Goal: Task Accomplishment & Management: Manage account settings

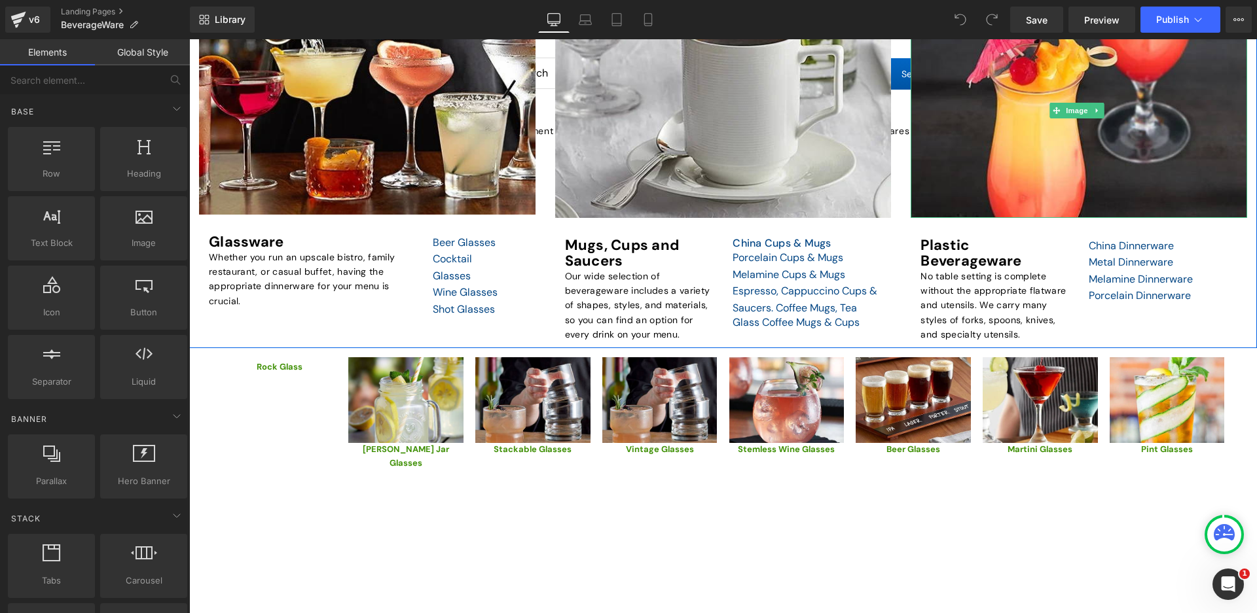
scroll to position [262, 0]
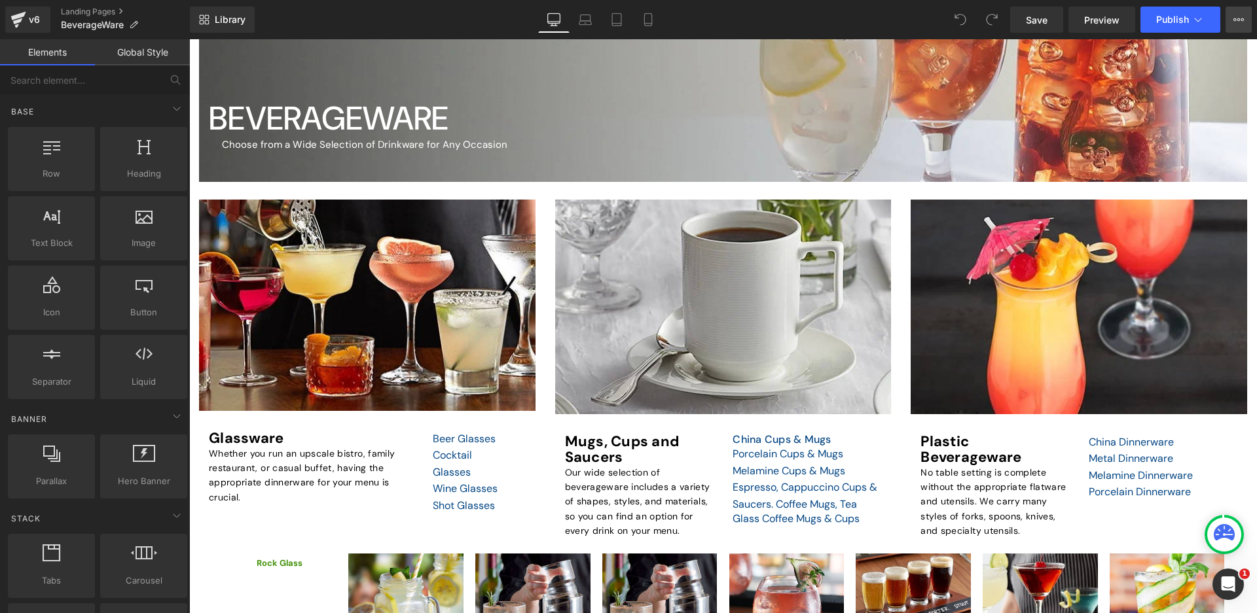
click at [1231, 15] on button "View Live Page View with current Template Save Template to Library Schedule Pub…" at bounding box center [1238, 20] width 26 height 26
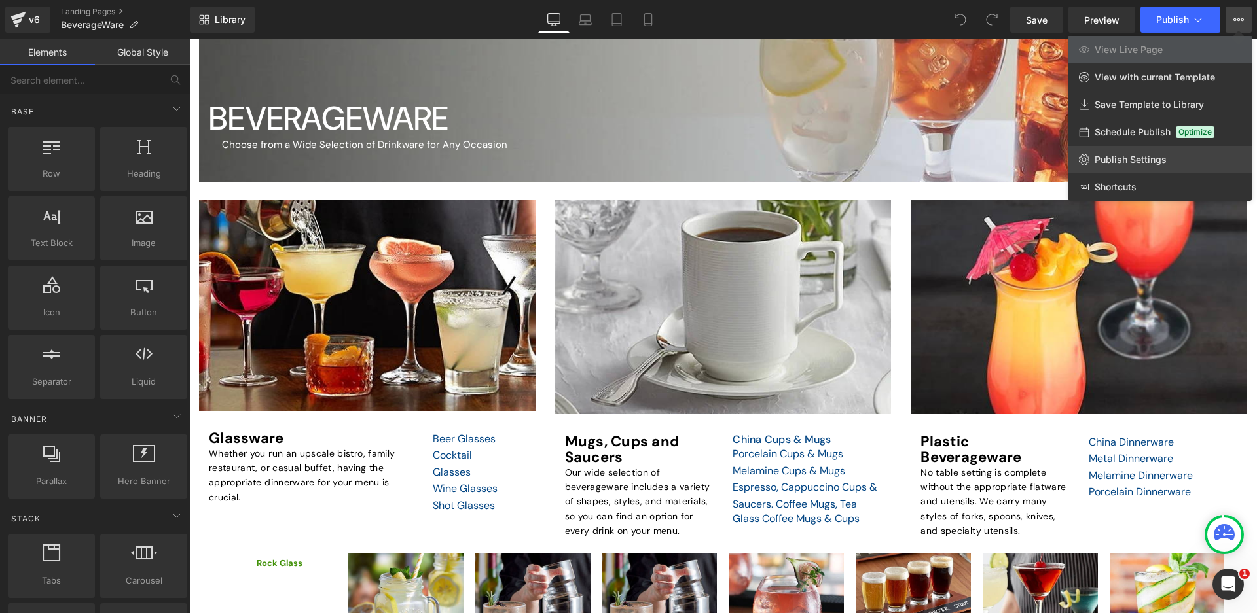
click at [1162, 162] on span "Publish Settings" at bounding box center [1130, 160] width 72 height 12
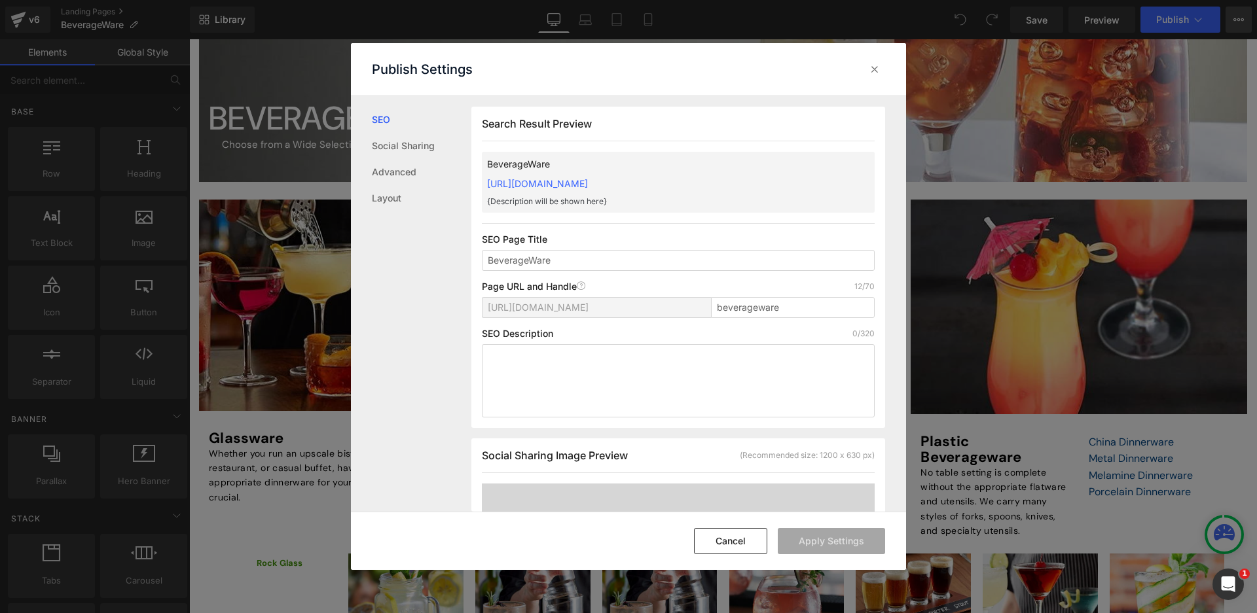
scroll to position [1, 0]
click at [804, 310] on input "beverageware" at bounding box center [793, 307] width 164 height 21
type input "beveragewarexxx"
click at [852, 543] on button "Apply Settings" at bounding box center [831, 541] width 107 height 26
click at [870, 71] on icon at bounding box center [874, 69] width 13 height 13
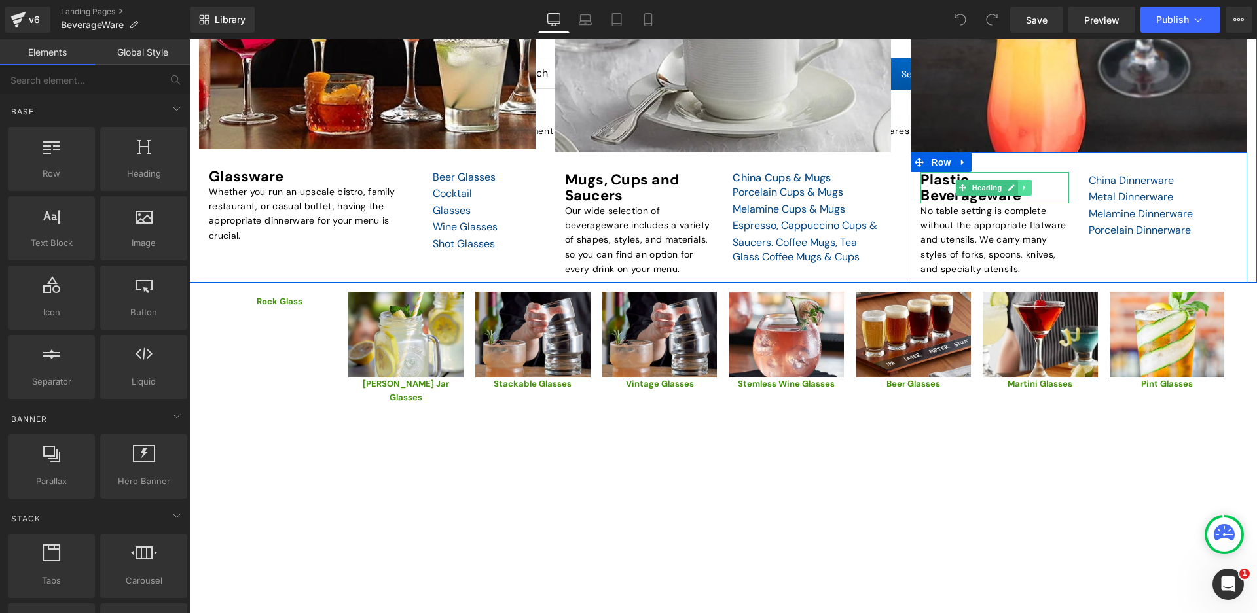
scroll to position [327, 0]
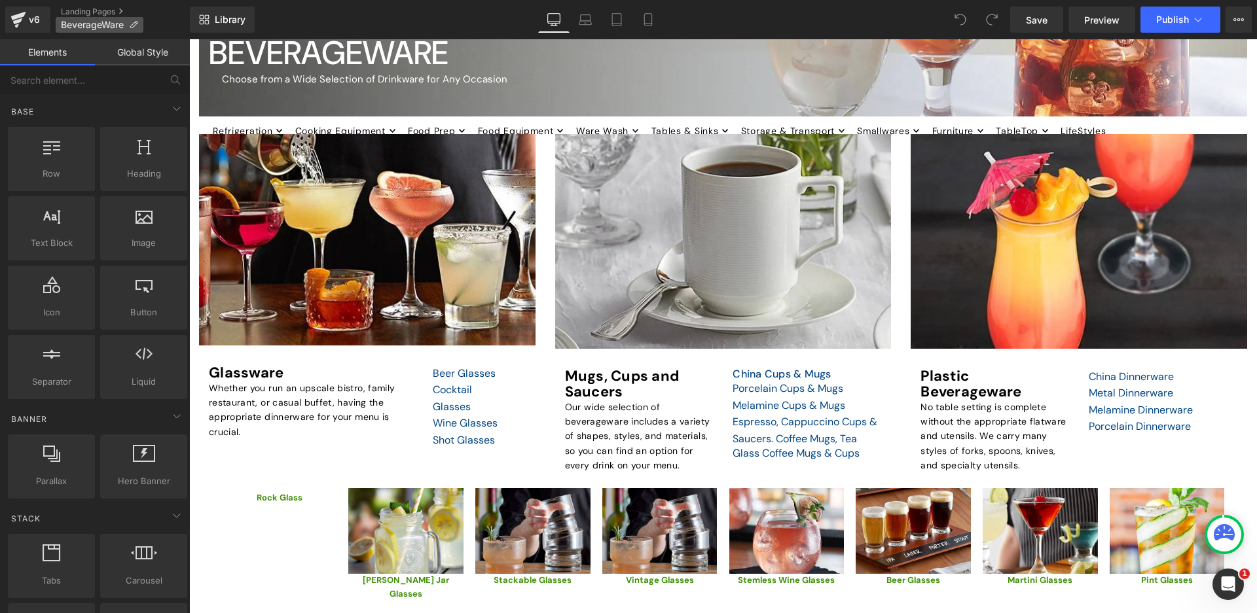
click at [119, 27] on span "BeverageWare" at bounding box center [92, 25] width 63 height 10
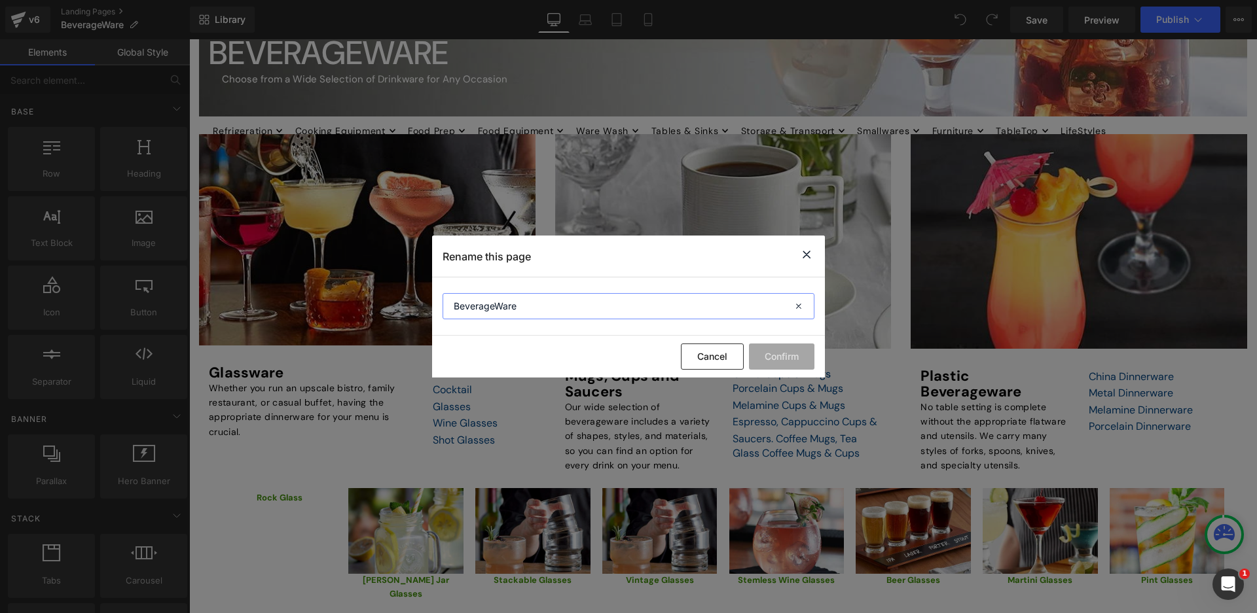
click at [526, 306] on input "BeverageWare" at bounding box center [628, 306] width 372 height 26
type input "BeverageWareXX"
click at [790, 351] on button "Confirm" at bounding box center [781, 357] width 65 height 26
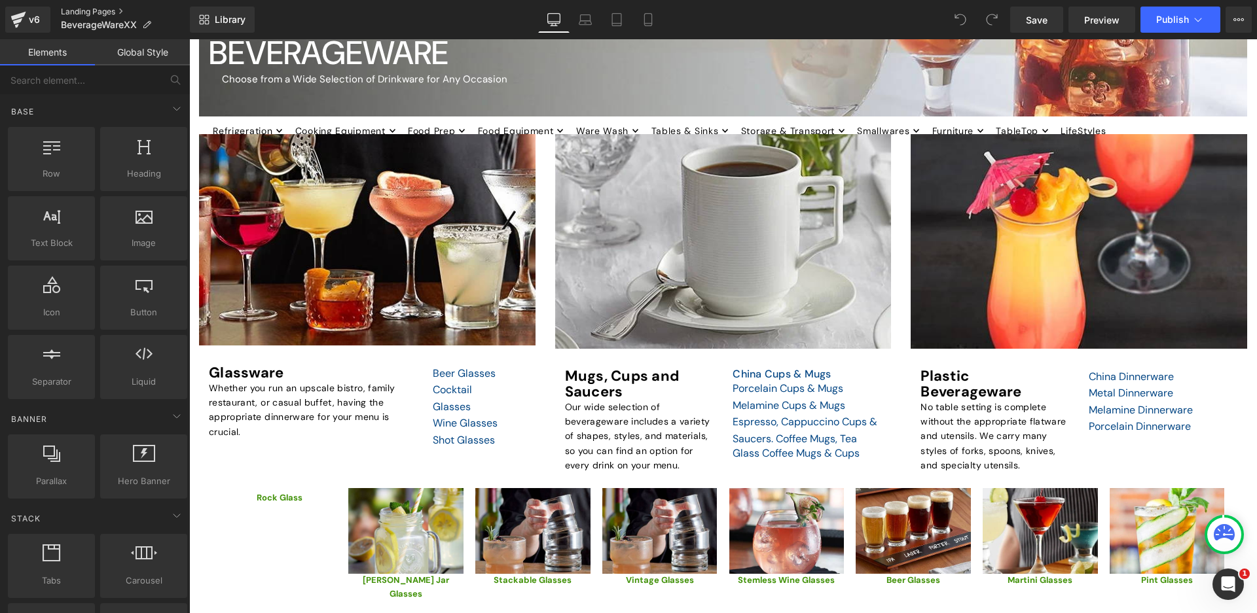
click at [81, 14] on link "Landing Pages" at bounding box center [125, 12] width 129 height 10
